Goal: Task Accomplishment & Management: Complete application form

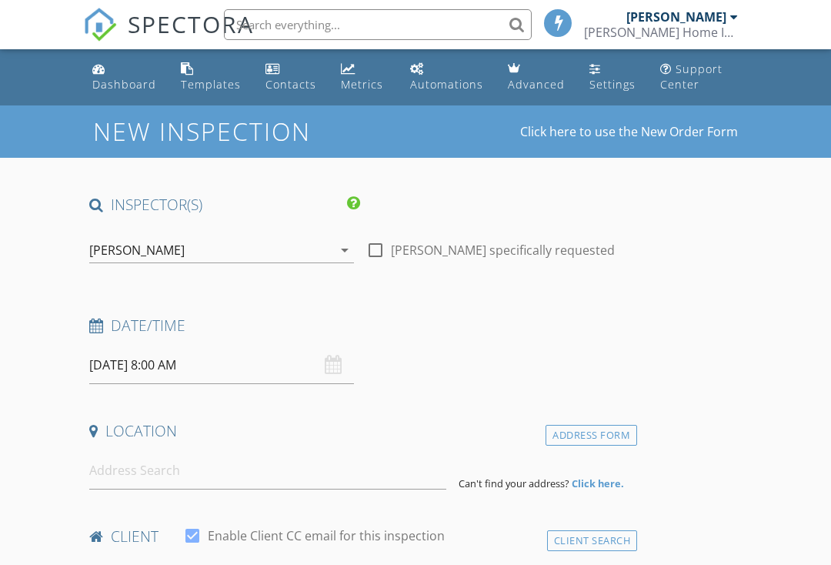
click at [618, 78] on div "Settings" at bounding box center [612, 84] width 46 height 15
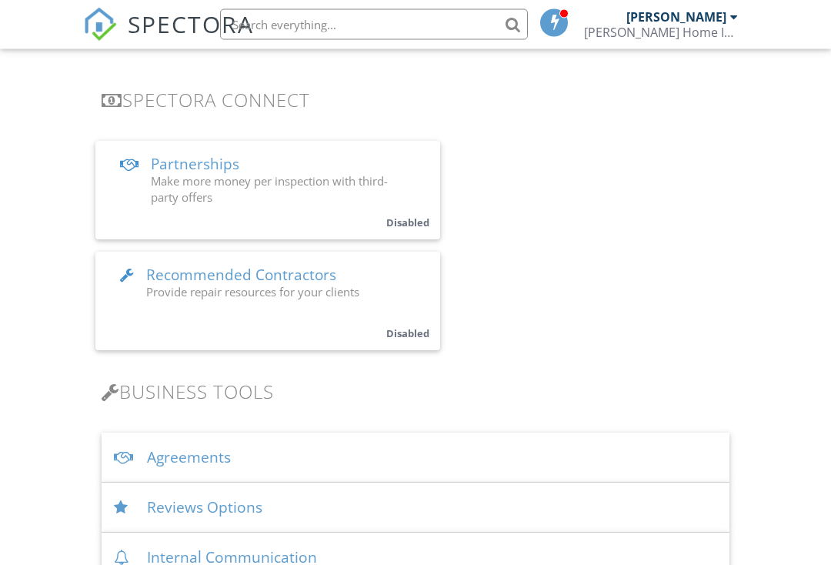
scroll to position [325, 0]
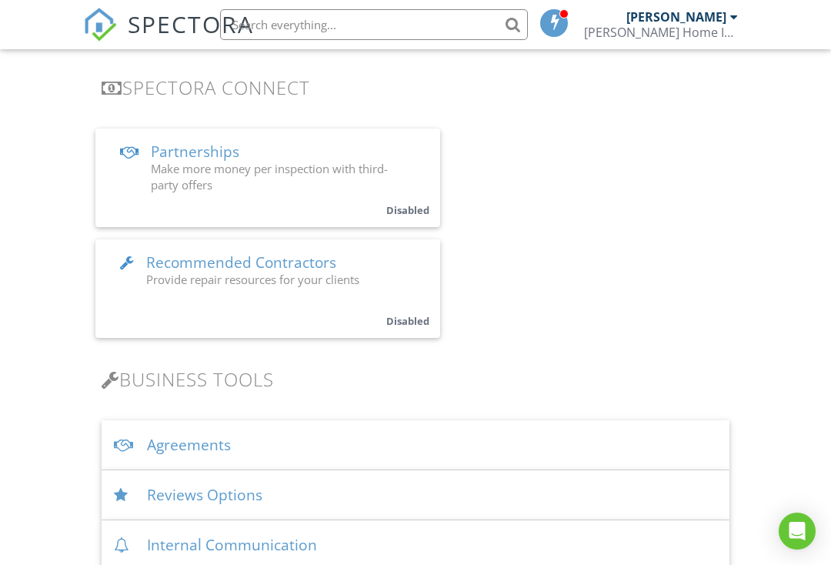
click at [195, 445] on div "Agreements" at bounding box center [416, 445] width 628 height 50
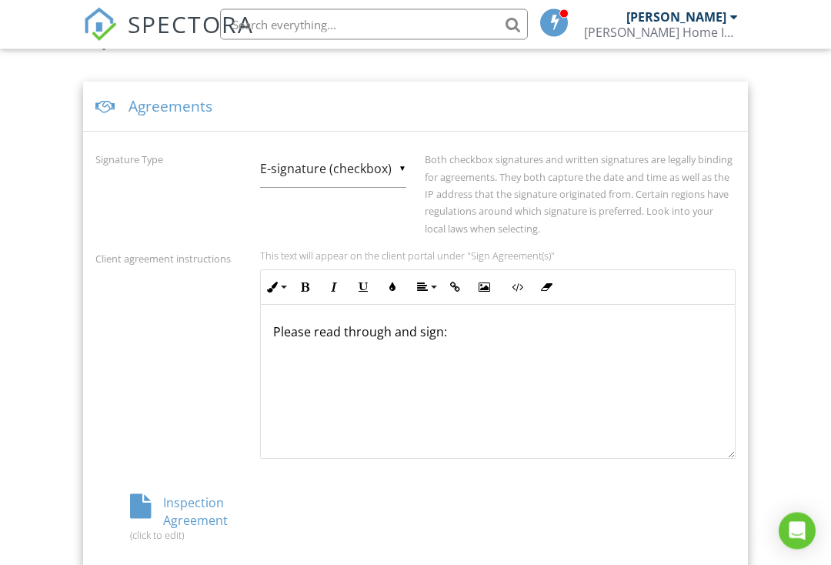
click at [178, 511] on div "Inspection Agreement (click to edit)" at bounding box center [201, 518] width 213 height 47
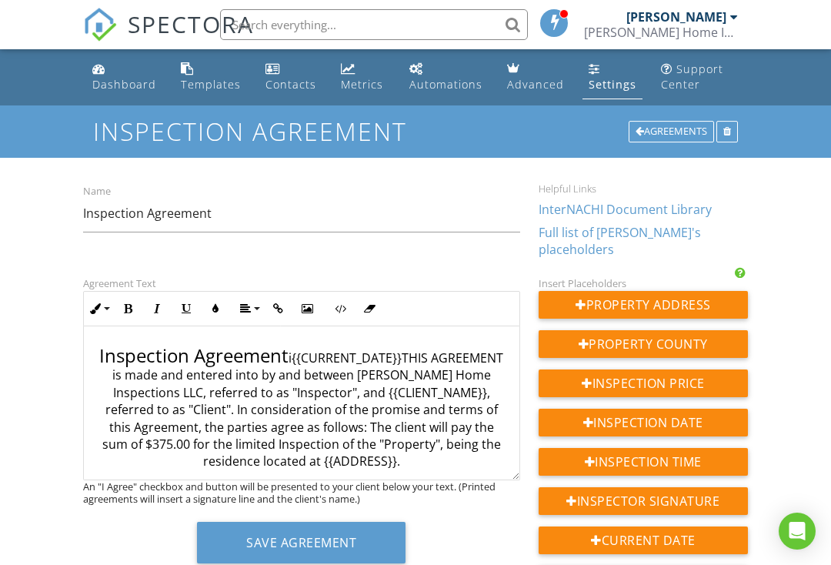
click at [455, 415] on p "Inspection Agreement i{{CURRENT_DATE}}THIS AGREEMENT is made and entered into b…" at bounding box center [301, 407] width 411 height 125
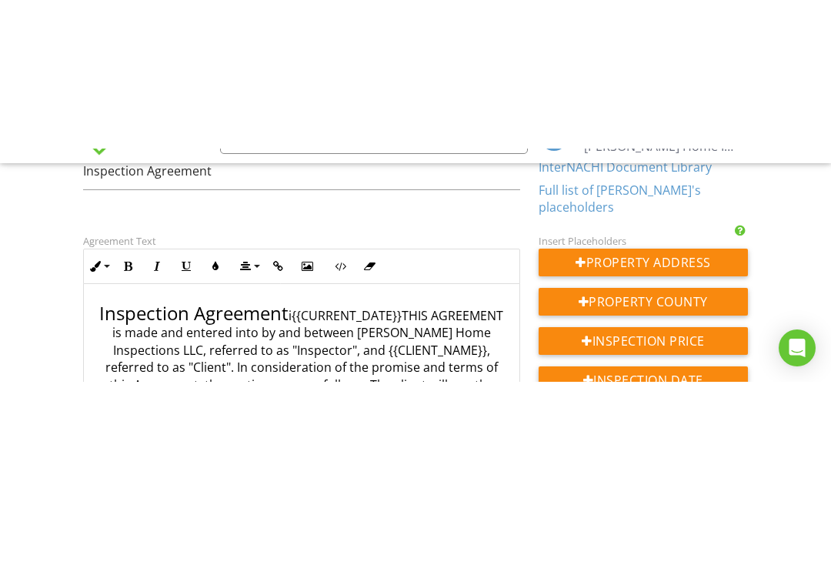
scroll to position [191, 0]
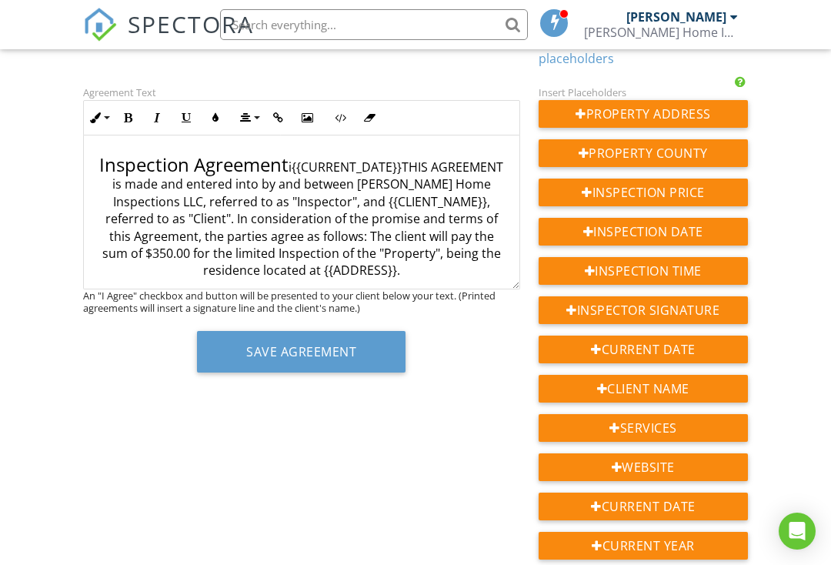
click at [325, 339] on button "Save Agreement" at bounding box center [301, 352] width 208 height 42
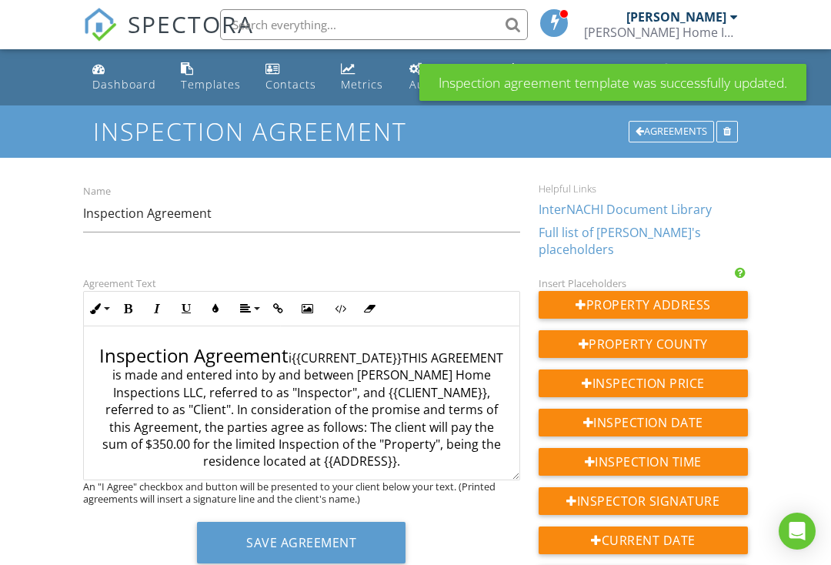
click at [127, 71] on link "Dashboard" at bounding box center [124, 77] width 76 height 44
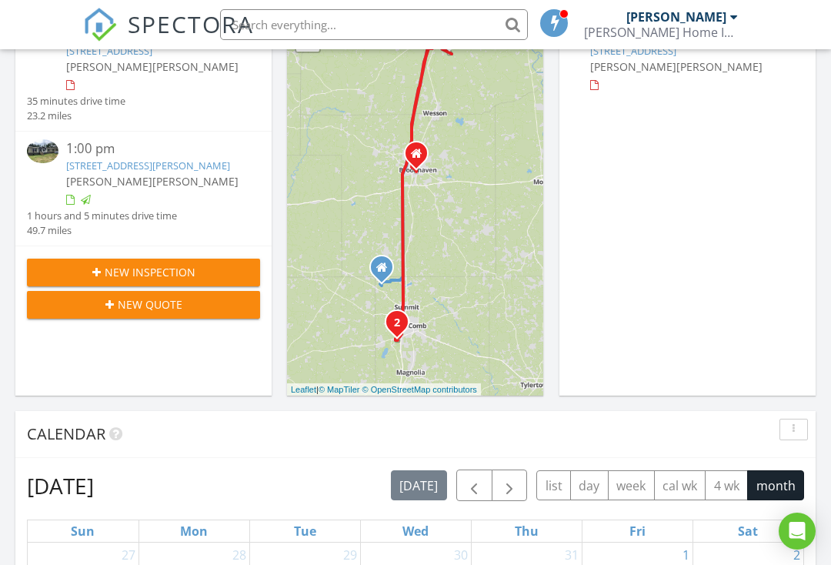
scroll to position [356, 0]
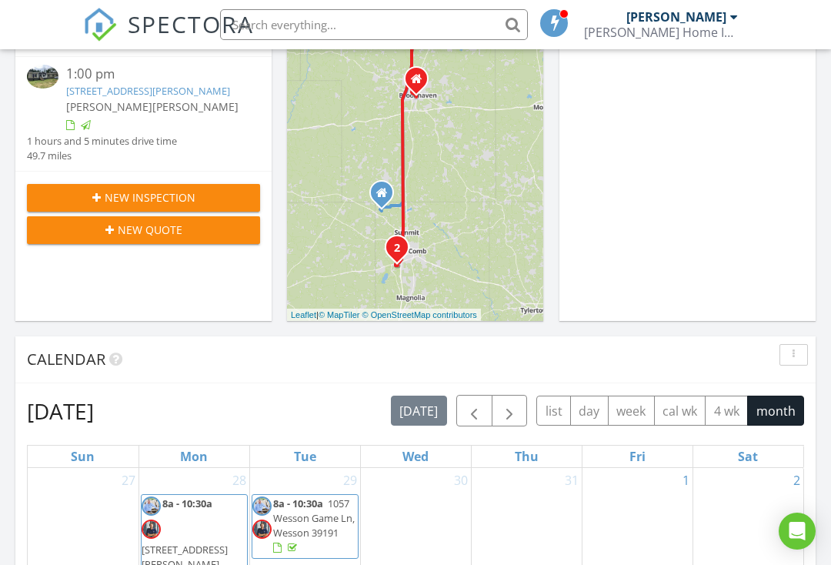
click at [187, 205] on span "New Inspection" at bounding box center [150, 197] width 91 height 16
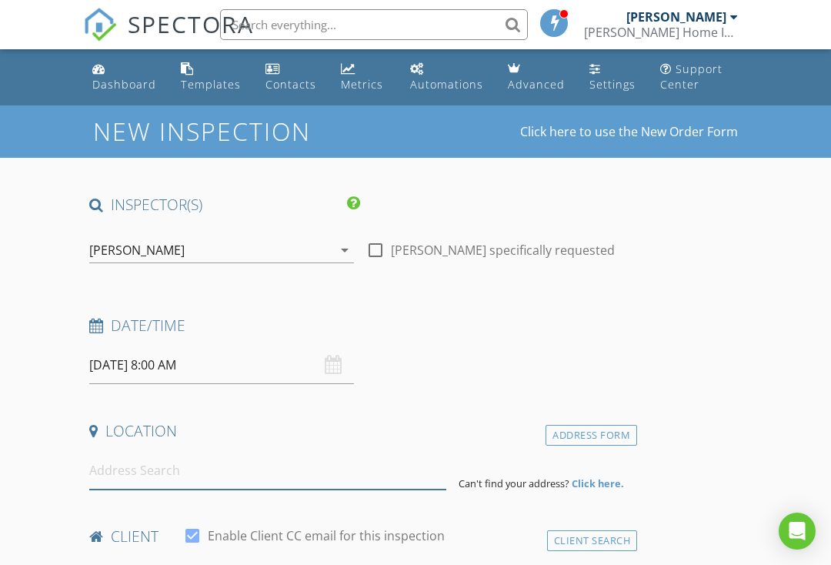
click at [164, 471] on input at bounding box center [267, 470] width 357 height 38
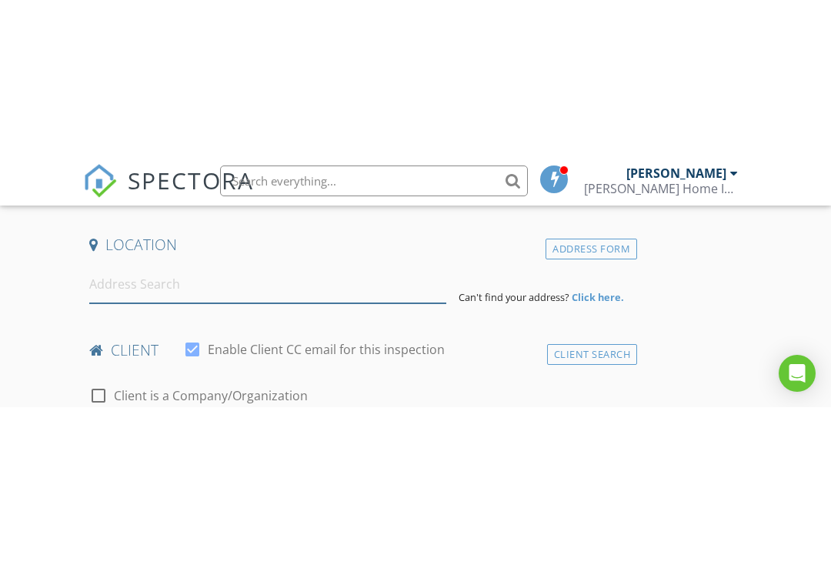
scroll to position [343, 0]
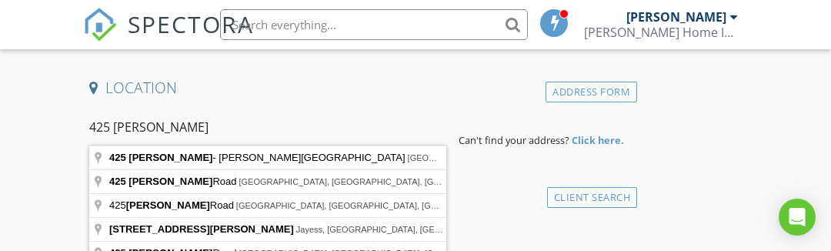
type input "425 Givens- Mullins Road, Monticello, MS, USA"
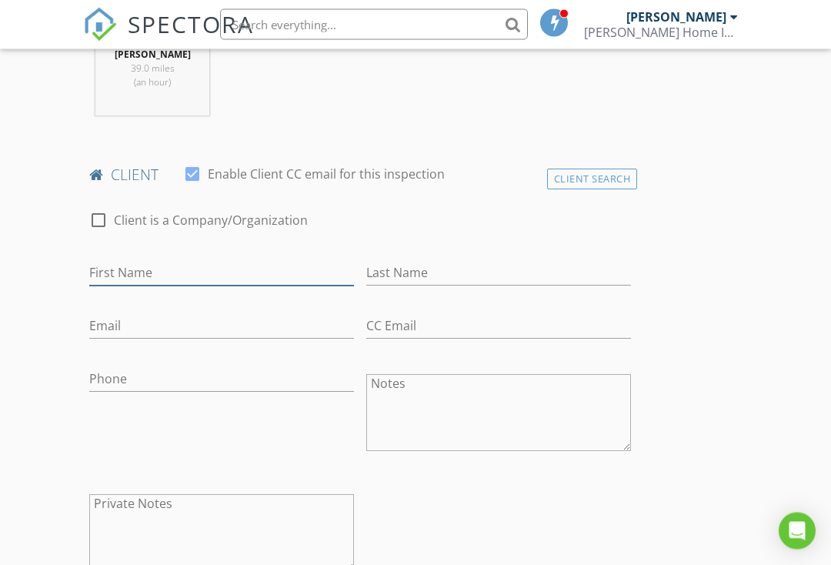
click at [197, 263] on input "First Name" at bounding box center [221, 273] width 265 height 25
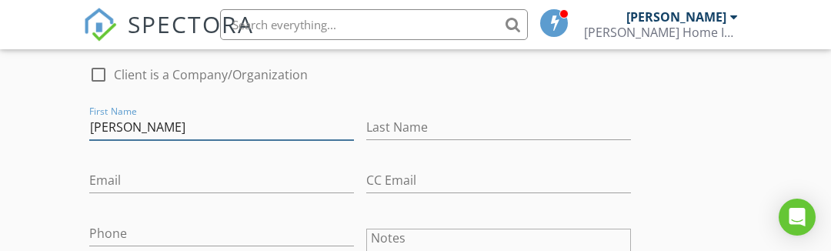
type input "[PERSON_NAME]"
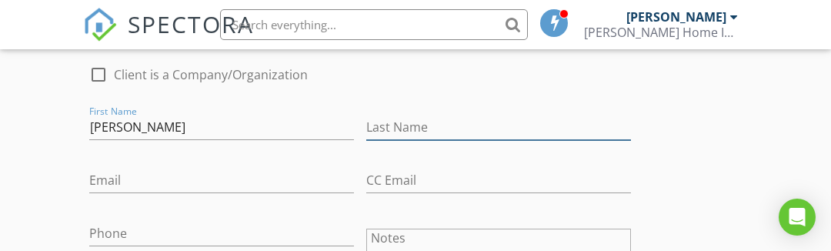
click at [438, 119] on input "Last Name" at bounding box center [498, 127] width 265 height 25
type input "[PERSON_NAME]"
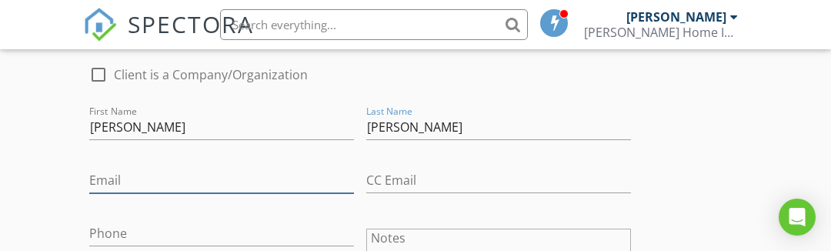
click at [171, 173] on input "Email" at bounding box center [221, 180] width 265 height 25
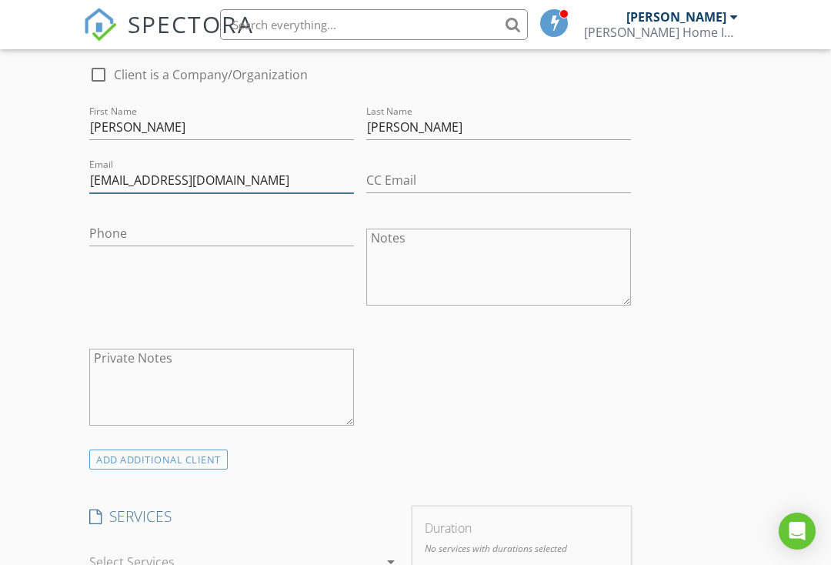
type input "[EMAIL_ADDRESS][DOMAIN_NAME]"
click at [191, 228] on input "Phone" at bounding box center [221, 233] width 265 height 25
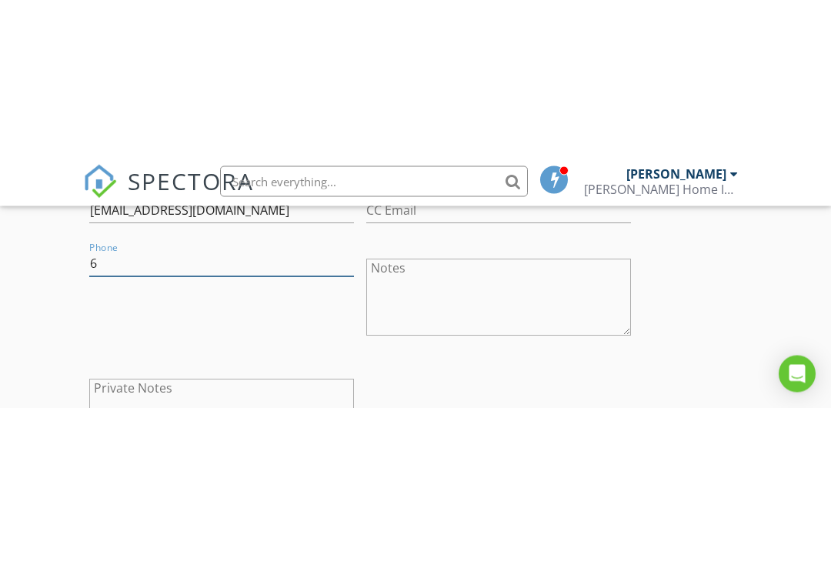
scroll to position [948, 0]
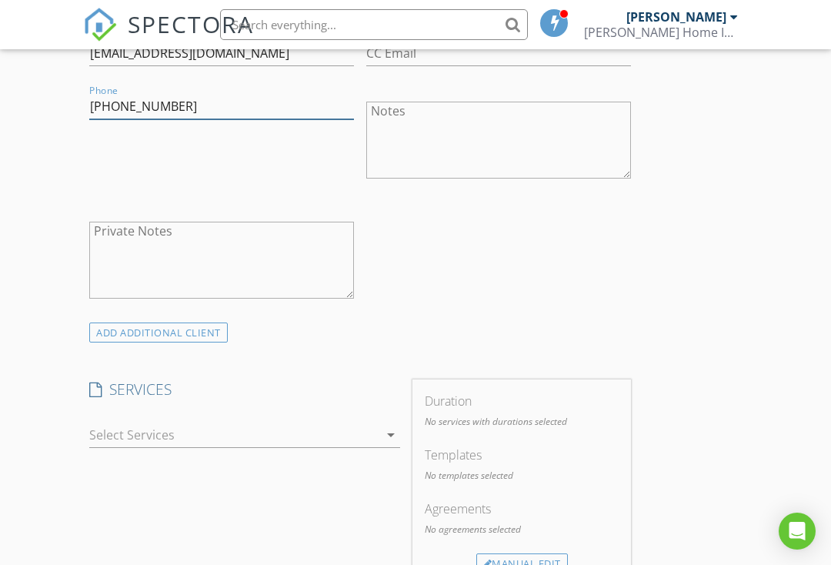
type input "[PHONE_NUMBER]"
click at [394, 444] on div "arrow_drop_down" at bounding box center [244, 434] width 311 height 25
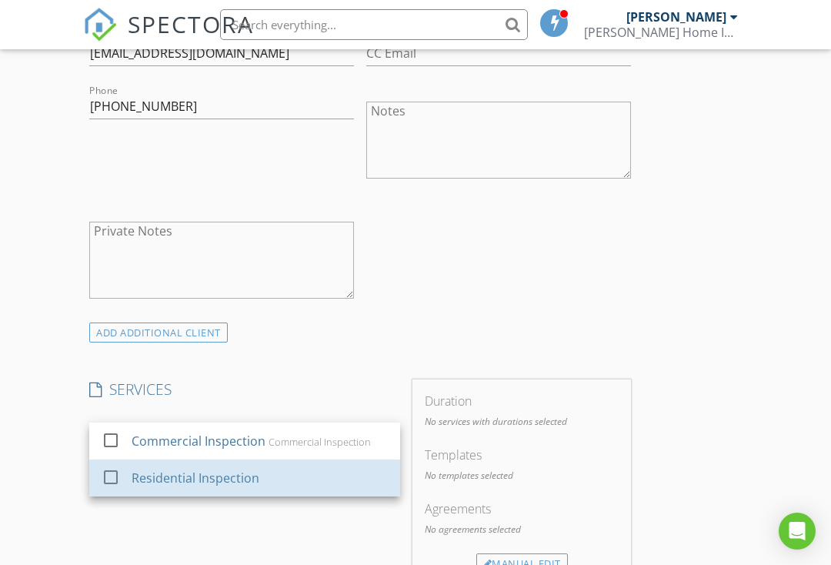
click at [105, 483] on div at bounding box center [111, 477] width 26 height 26
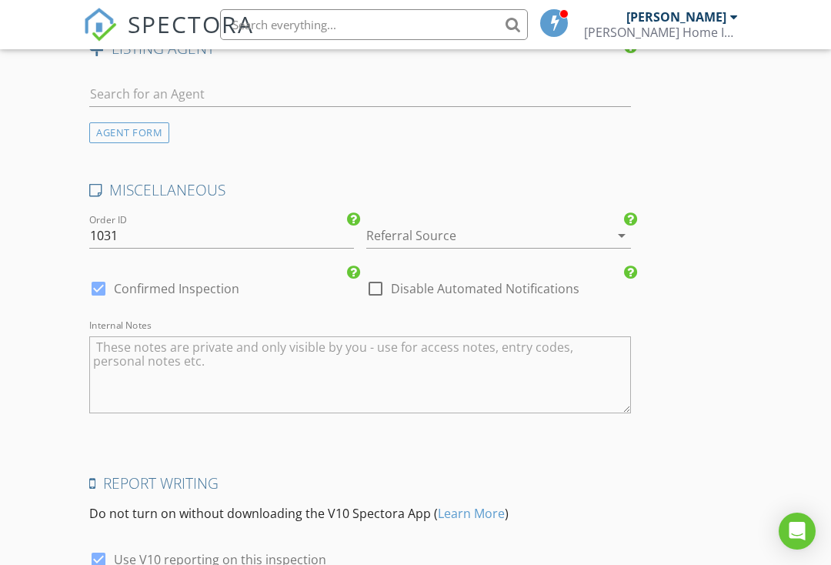
scroll to position [1917, 0]
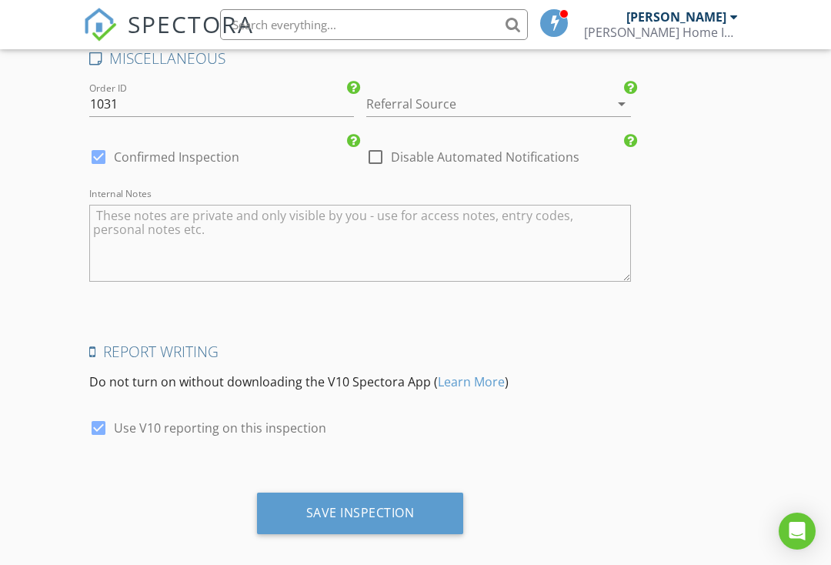
click at [398, 505] on div "Save Inspection" at bounding box center [360, 512] width 108 height 15
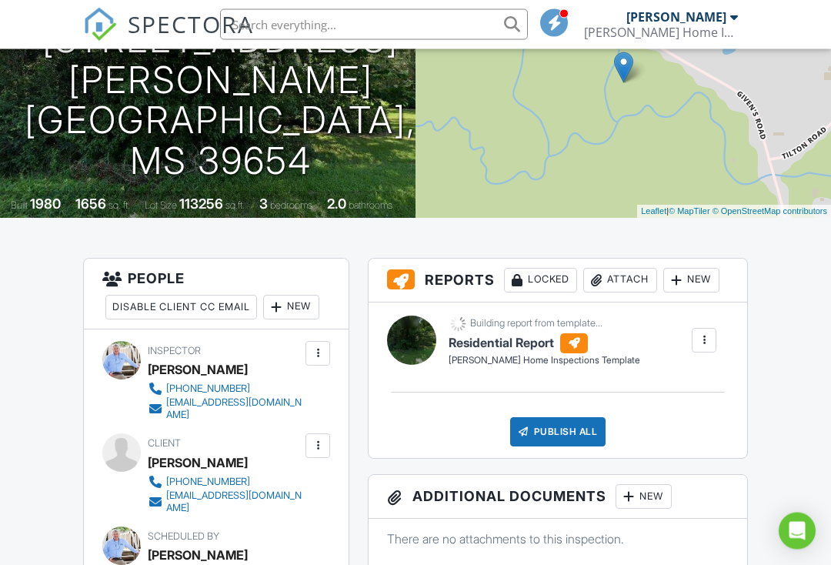
scroll to position [209, 0]
click at [300, 300] on div "New" at bounding box center [291, 307] width 56 height 25
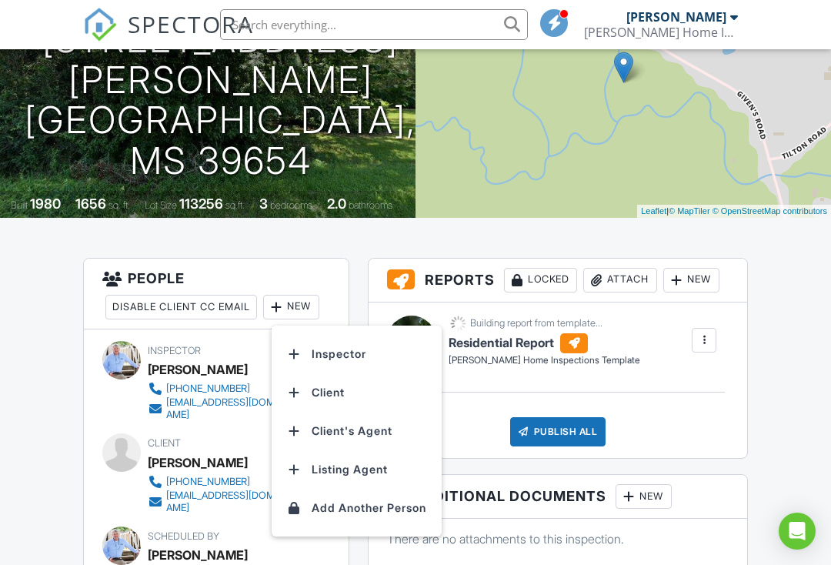
click at [361, 353] on li "Inspector" at bounding box center [357, 354] width 152 height 38
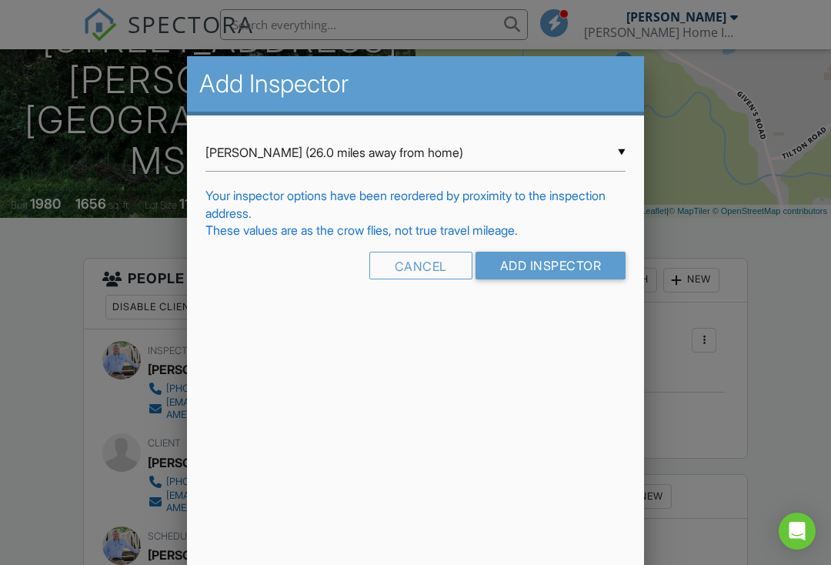
click at [579, 262] on input "Add Inspector" at bounding box center [550, 266] width 151 height 28
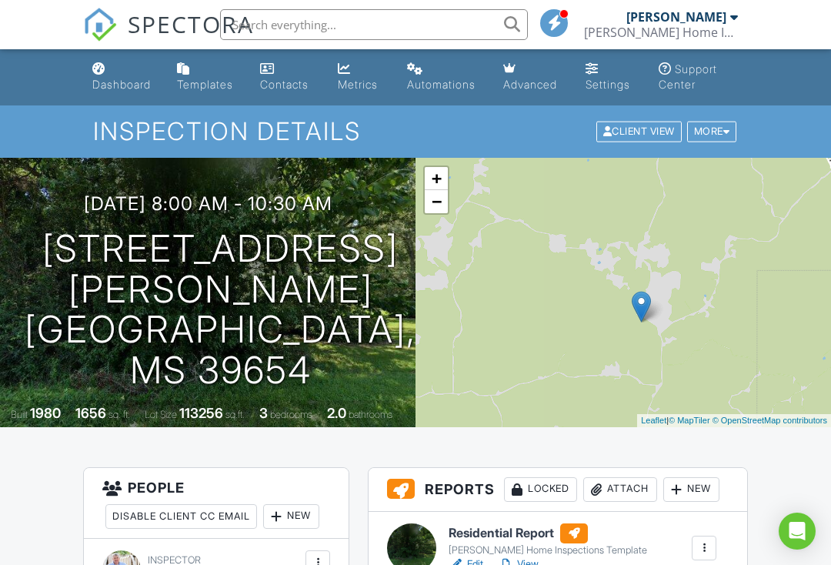
click at [766, 310] on div "+ − Leaflet | © MapTiler © OpenStreetMap contributors" at bounding box center [622, 292] width 415 height 269
